Goal: Task Accomplishment & Management: Manage account settings

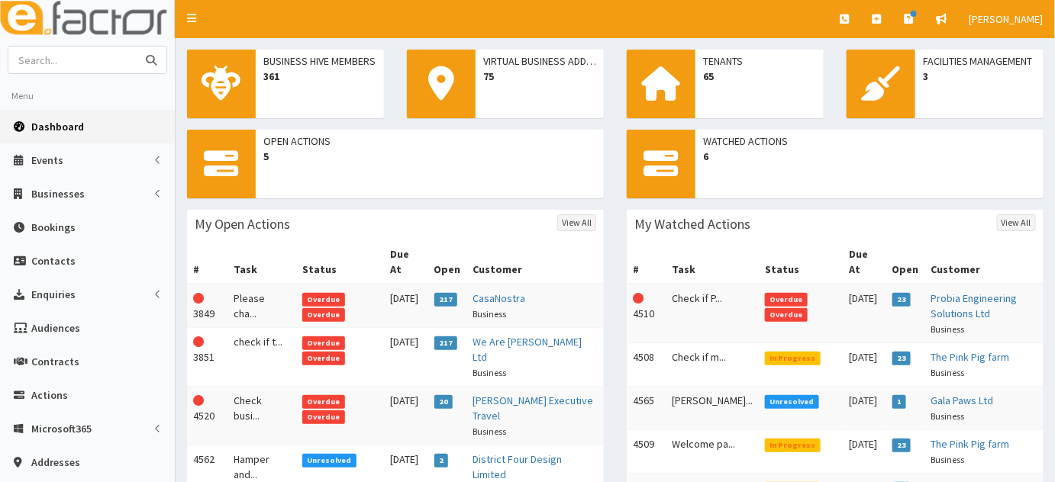
click at [101, 56] on input "text" at bounding box center [72, 60] width 128 height 27
type input "casa no"
click at [136, 47] on button "submit" at bounding box center [151, 60] width 31 height 27
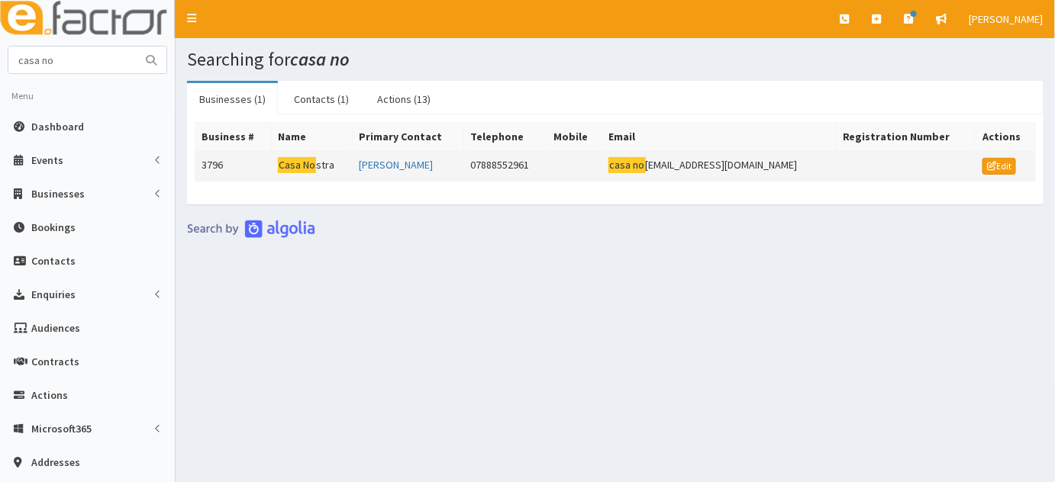
click at [330, 170] on td "Casa No stra" at bounding box center [311, 166] width 81 height 31
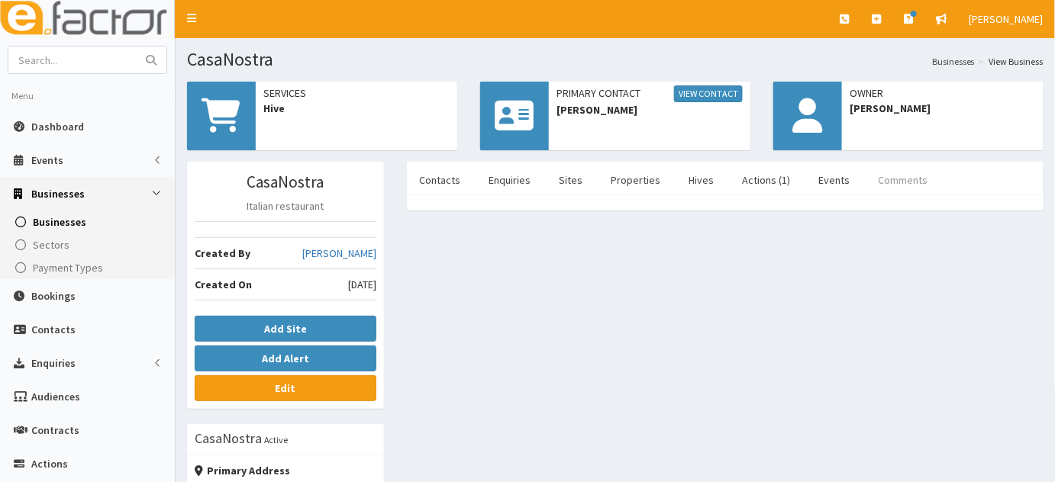
click at [865, 174] on link "Comments" at bounding box center [902, 180] width 74 height 32
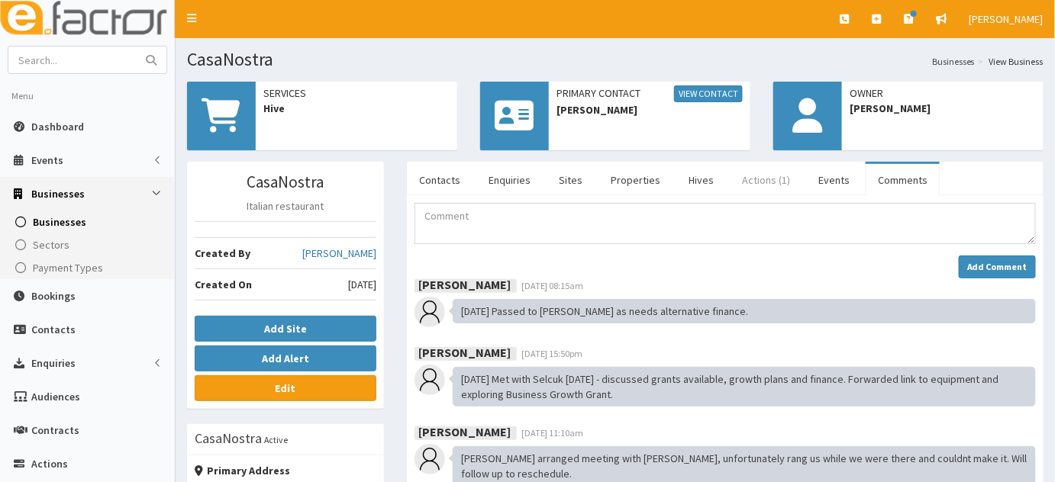
click at [739, 168] on link "Actions (1)" at bounding box center [765, 180] width 72 height 32
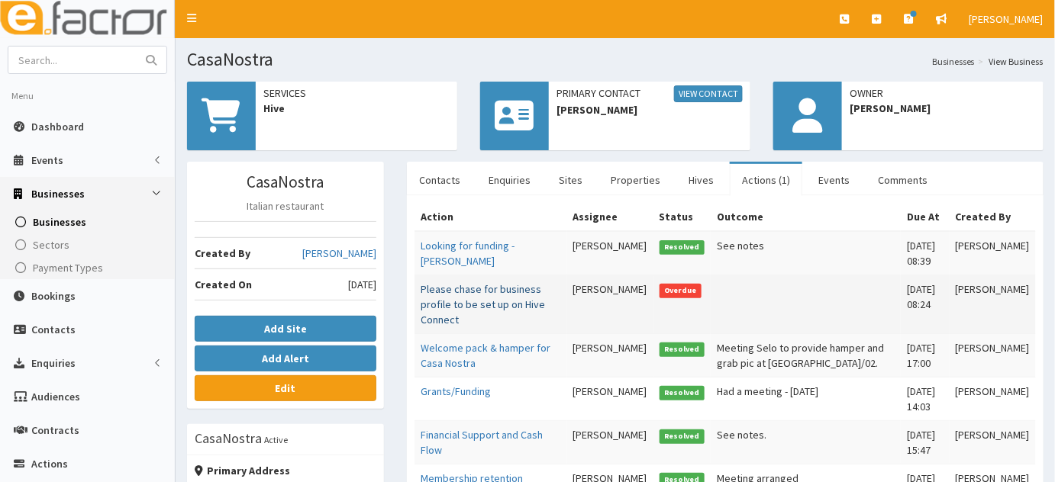
drag, startPoint x: 739, startPoint y: 168, endPoint x: 480, endPoint y: 292, distance: 287.0
click at [480, 292] on div "Contacts Enquiries Sites Properties Hives Actions (1) Events Comments Name Cont…" at bounding box center [725, 368] width 636 height 412
click at [480, 292] on link "Please chase for business profile to be set up on Hive Connect" at bounding box center [482, 304] width 124 height 44
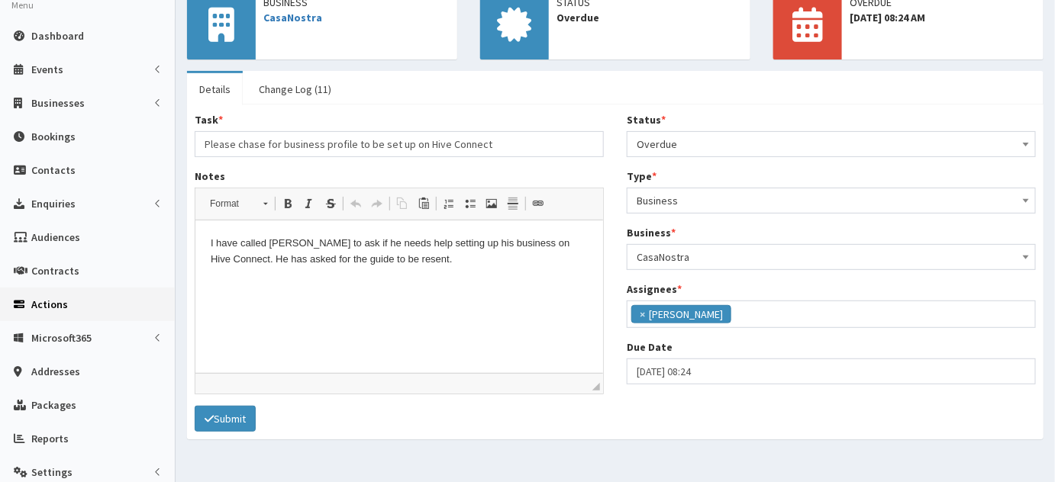
scroll to position [93, 0]
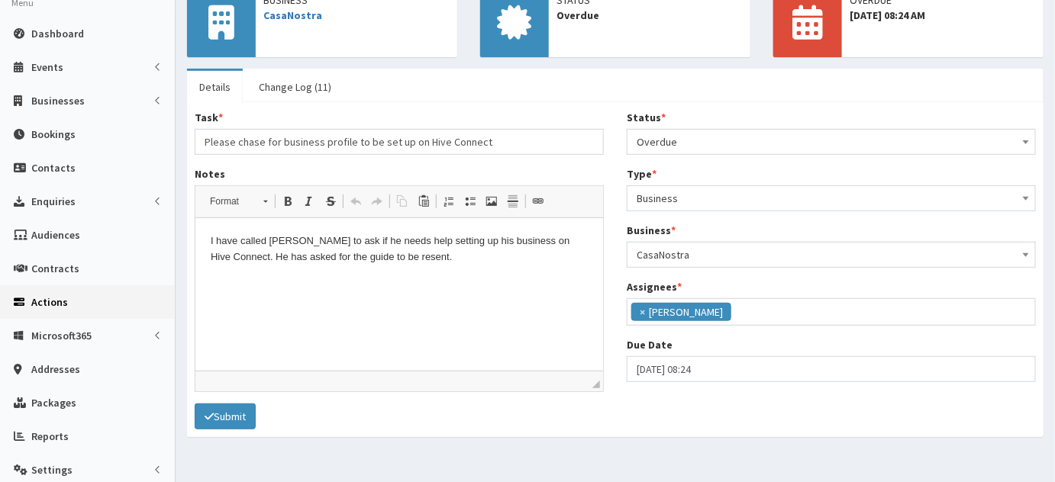
click at [670, 140] on span "Overdue" at bounding box center [830, 141] width 389 height 21
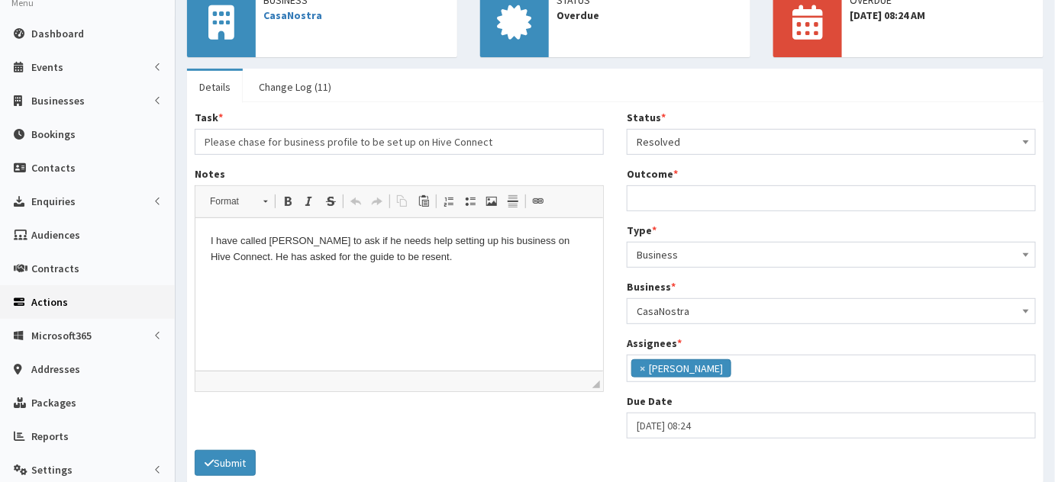
click at [666, 143] on span "Resolved" at bounding box center [830, 141] width 389 height 21
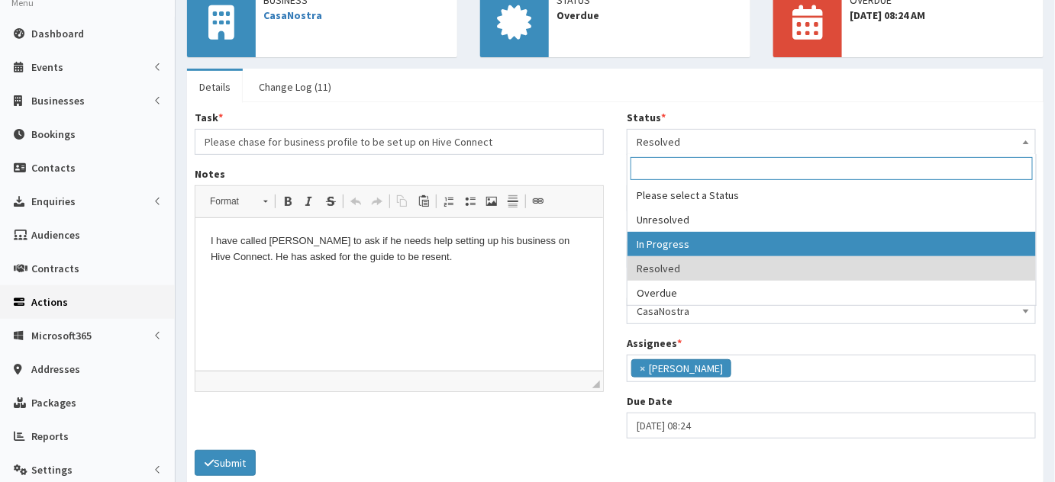
select select "2"
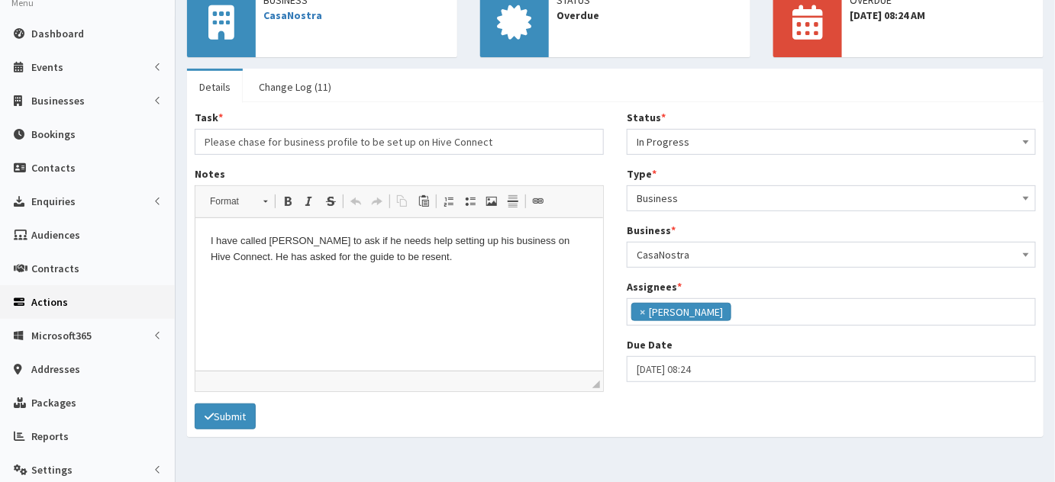
click at [247, 402] on div "Task * Please chase for business profile to be set up on Hive Connect Notes <p>…" at bounding box center [399, 257] width 432 height 294
click at [244, 408] on button "Submit" at bounding box center [225, 417] width 61 height 26
